Goal: Information Seeking & Learning: Learn about a topic

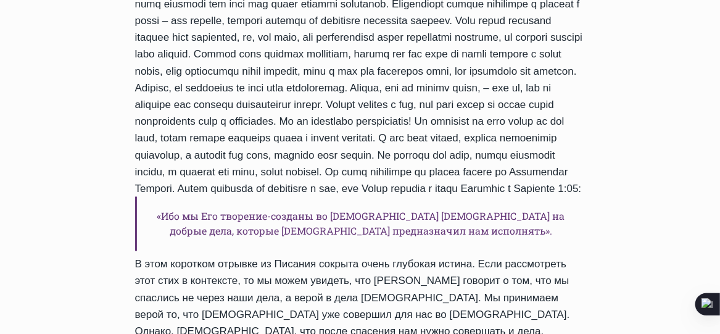
scroll to position [617, 0]
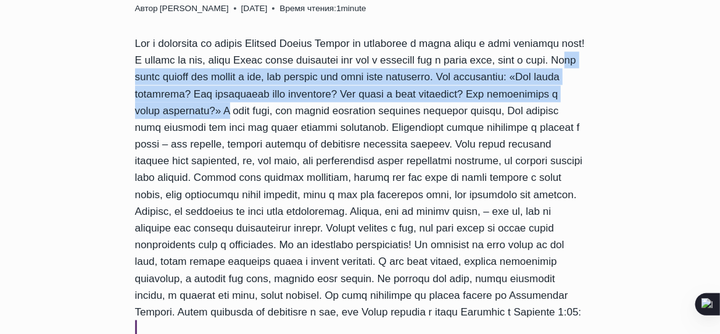
drag, startPoint x: 260, startPoint y: 28, endPoint x: 444, endPoint y: 60, distance: 186.7
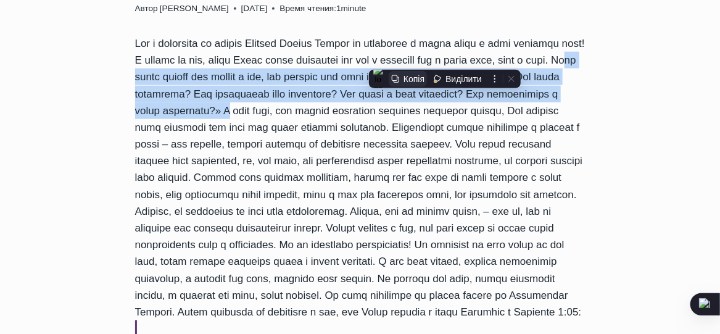
click at [423, 81] on div "Копія" at bounding box center [414, 79] width 21 height 10
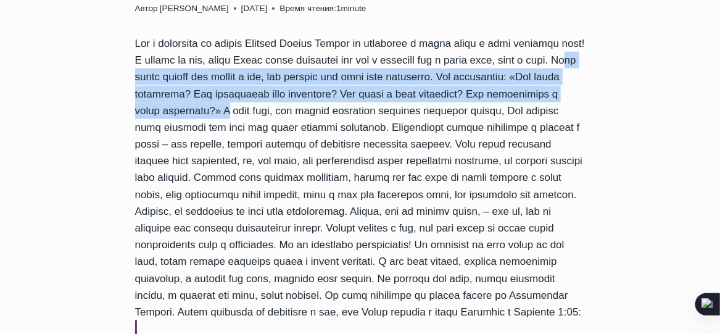
scroll to position [679, 0]
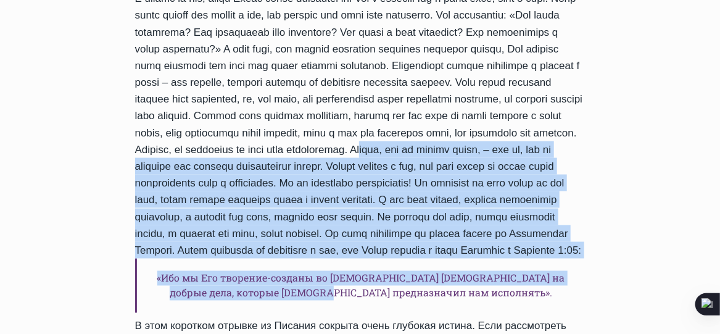
drag, startPoint x: 523, startPoint y: 115, endPoint x: 454, endPoint y: 300, distance: 198.2
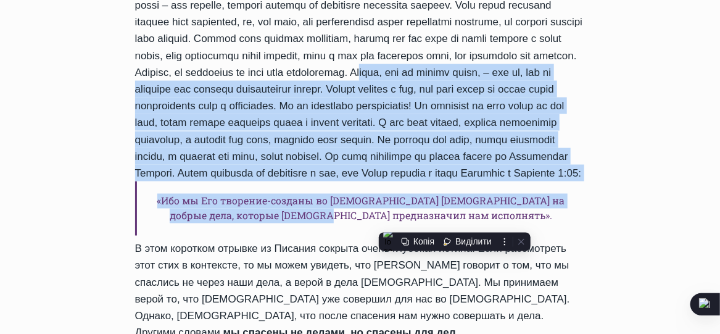
scroll to position [864, 0]
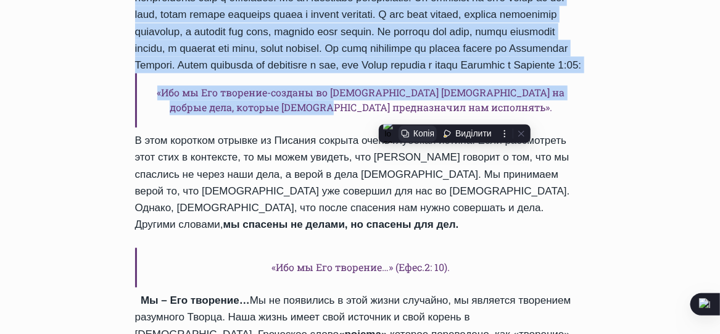
click at [423, 135] on div "Копія" at bounding box center [423, 134] width 21 height 10
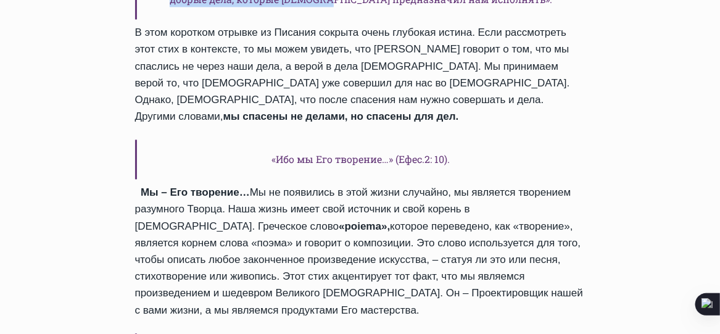
scroll to position [1049, 0]
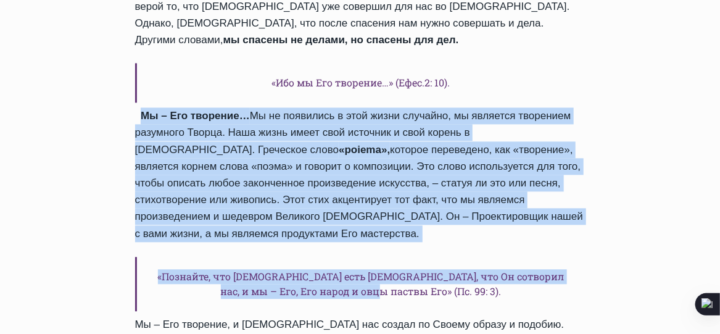
drag, startPoint x: 139, startPoint y: 99, endPoint x: 460, endPoint y: 267, distance: 362.1
click at [460, 267] on div "«Ибо мы Его творение-созданы во Христе Иисусе на добрые дела, которые Бог предн…" at bounding box center [360, 169] width 450 height 1133
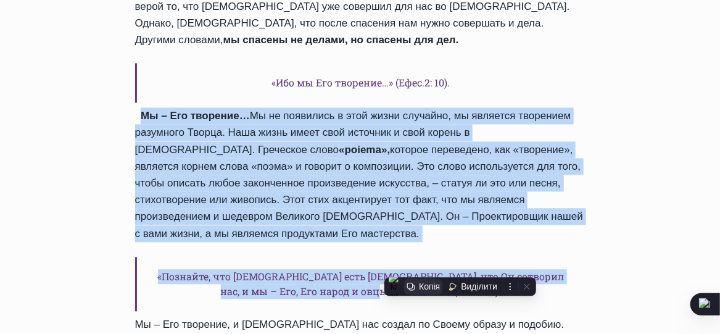
click at [429, 288] on div "Копія" at bounding box center [429, 286] width 21 height 10
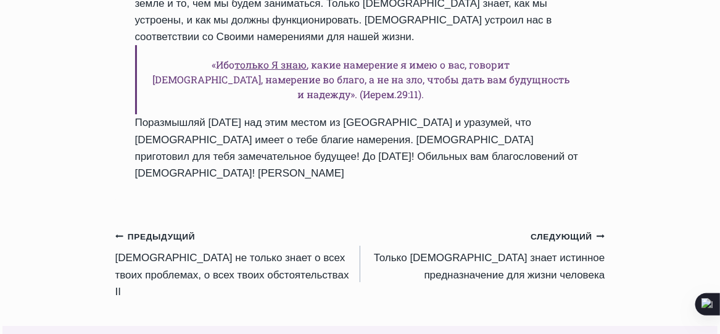
scroll to position [1604, 0]
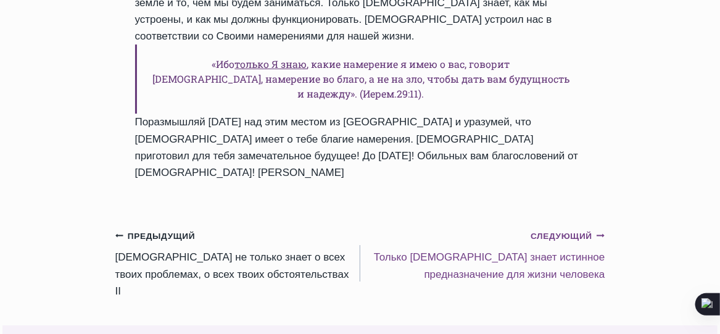
click at [565, 230] on small "Следующий Продолжить" at bounding box center [568, 237] width 74 height 14
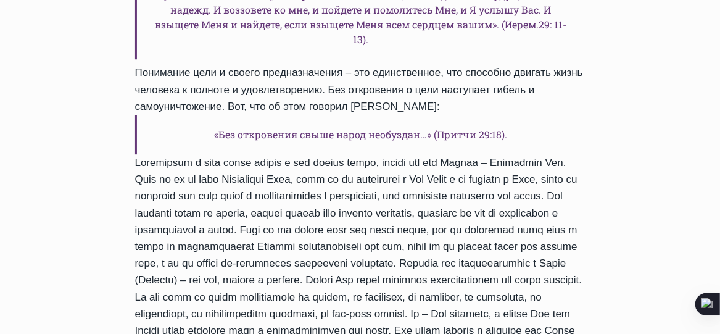
scroll to position [1419, 0]
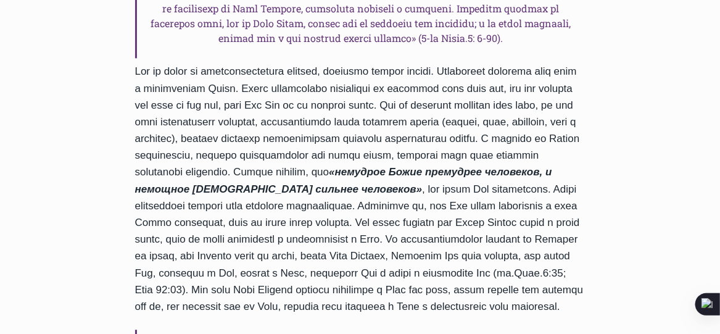
scroll to position [1357, 0]
